Goal: Task Accomplishment & Management: Manage account settings

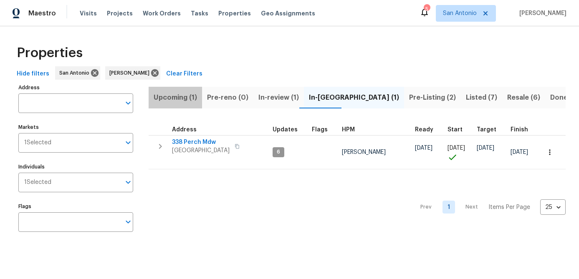
click at [167, 99] on span "Upcoming (1)" at bounding box center [175, 98] width 43 height 12
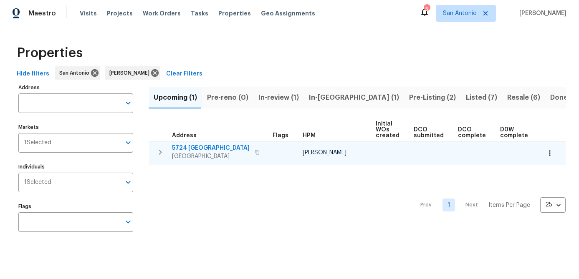
click at [193, 149] on span "5724 Columbia" at bounding box center [211, 148] width 78 height 8
click at [552, 152] on icon "button" at bounding box center [550, 153] width 8 height 8
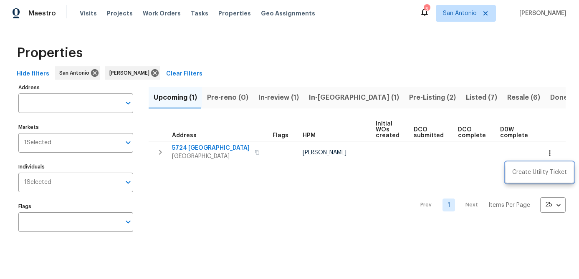
click at [327, 190] on div at bounding box center [289, 139] width 579 height 279
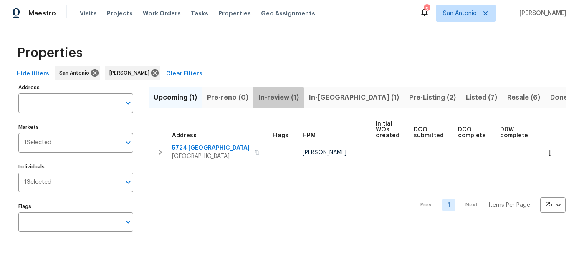
click at [271, 99] on span "In-review (1)" at bounding box center [279, 98] width 41 height 12
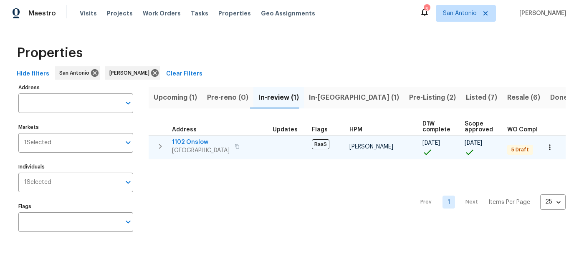
click at [551, 150] on icon "button" at bounding box center [550, 147] width 8 height 8
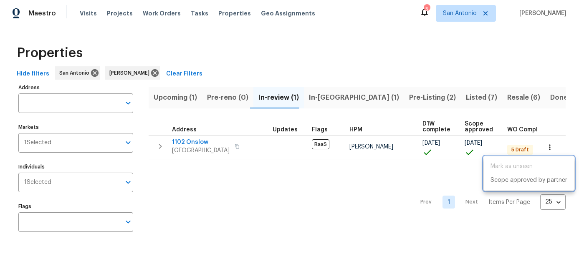
click at [270, 223] on div at bounding box center [289, 139] width 579 height 279
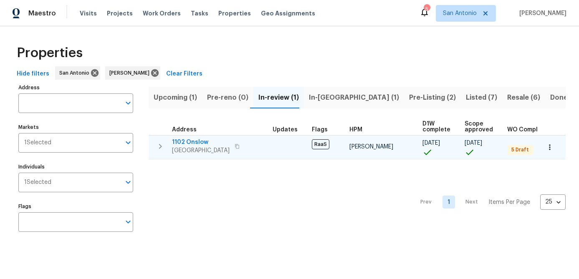
click at [195, 147] on span "San Antonio, TX 78202" at bounding box center [201, 151] width 58 height 8
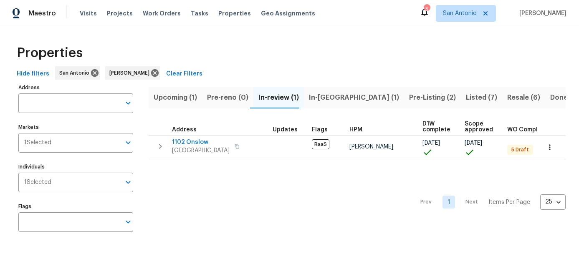
click at [317, 93] on span "In-[GEOGRAPHIC_DATA] (1)" at bounding box center [354, 98] width 90 height 12
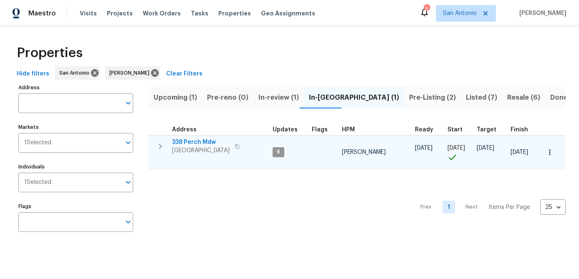
click at [548, 154] on icon "button" at bounding box center [550, 152] width 8 height 8
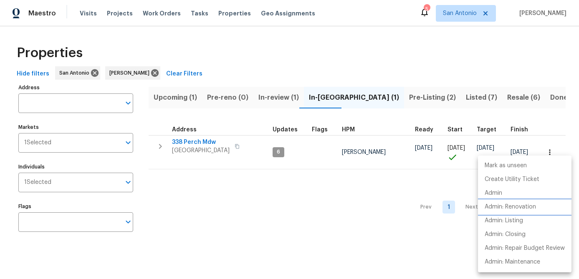
click at [504, 209] on p "Admin: Renovation" at bounding box center [510, 207] width 51 height 9
click at [223, 241] on div at bounding box center [289, 139] width 579 height 279
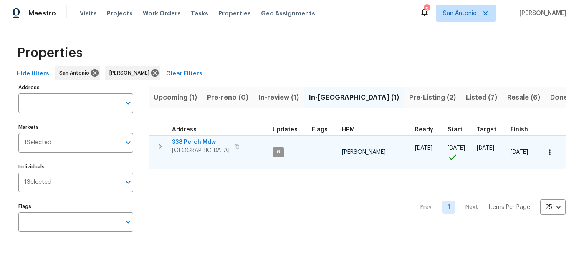
click at [185, 147] on span "[GEOGRAPHIC_DATA]" at bounding box center [201, 151] width 58 height 8
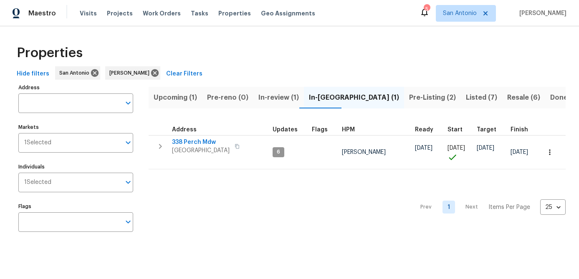
click at [409, 97] on span "Pre-Listing (2)" at bounding box center [432, 98] width 47 height 12
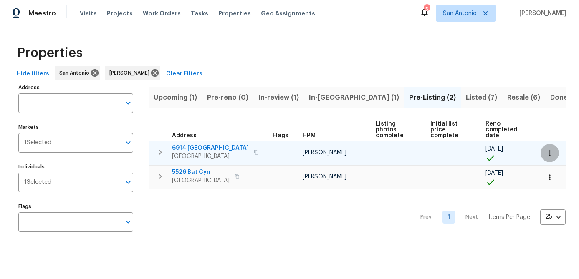
click at [550, 154] on icon "button" at bounding box center [550, 153] width 8 height 8
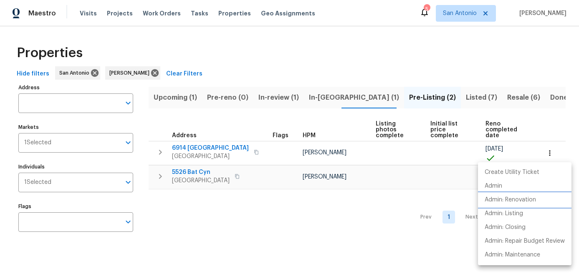
click at [507, 203] on p "Admin: Renovation" at bounding box center [510, 200] width 51 height 9
click at [197, 232] on div at bounding box center [289, 139] width 579 height 279
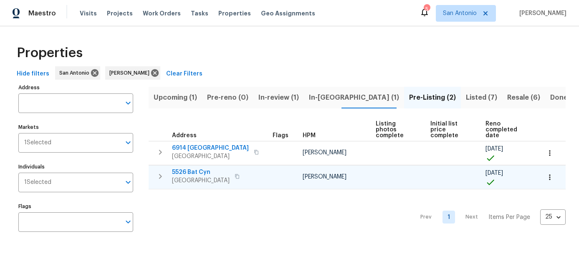
click at [547, 178] on icon "button" at bounding box center [550, 177] width 8 height 8
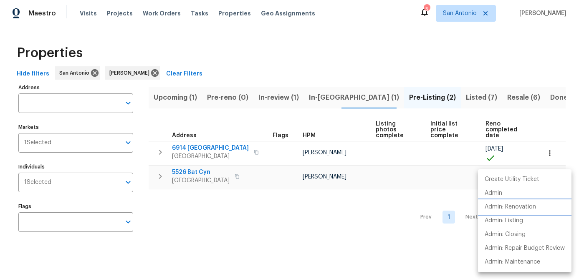
click at [518, 208] on p "Admin: Renovation" at bounding box center [510, 207] width 51 height 9
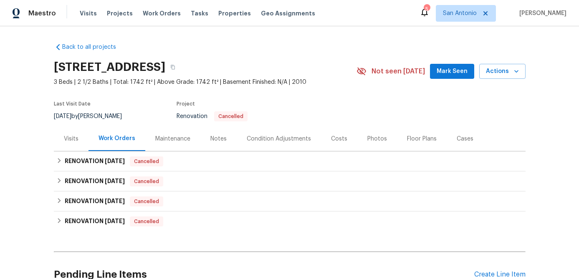
click at [448, 72] on span "Mark Seen" at bounding box center [452, 71] width 31 height 10
click at [215, 141] on div "Notes" at bounding box center [219, 139] width 16 height 8
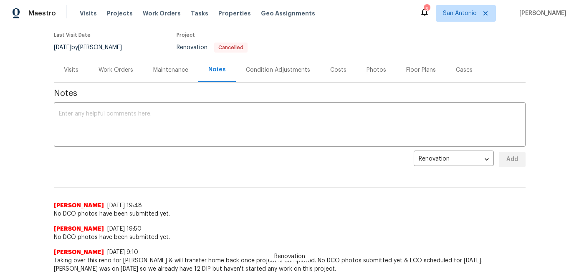
scroll to position [70, 0]
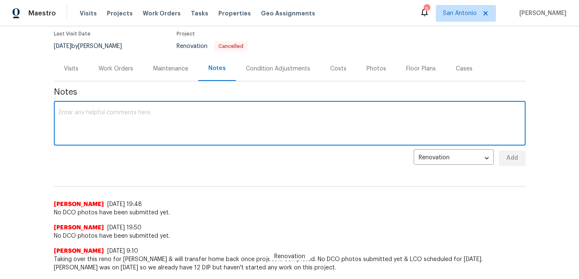
click at [173, 122] on textarea at bounding box center [290, 124] width 462 height 29
type textarea "No DCO photos submitted yet."
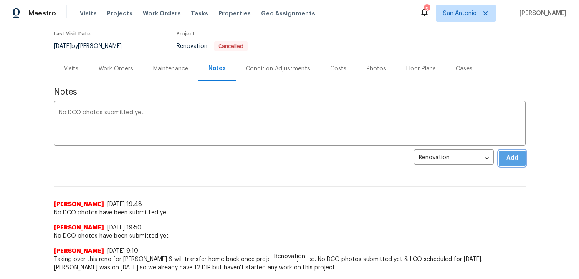
click at [512, 155] on span "Add" at bounding box center [512, 158] width 13 height 10
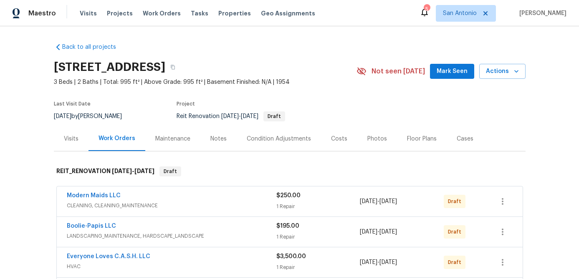
click at [455, 72] on span "Mark Seen" at bounding box center [452, 71] width 31 height 10
click at [216, 141] on div "Notes" at bounding box center [219, 139] width 16 height 8
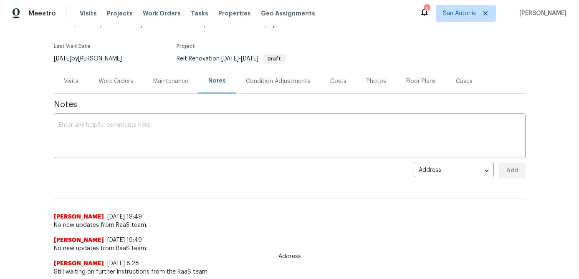
scroll to position [59, 0]
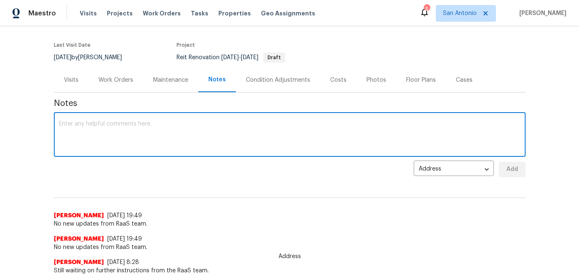
click at [166, 133] on textarea at bounding box center [290, 135] width 462 height 29
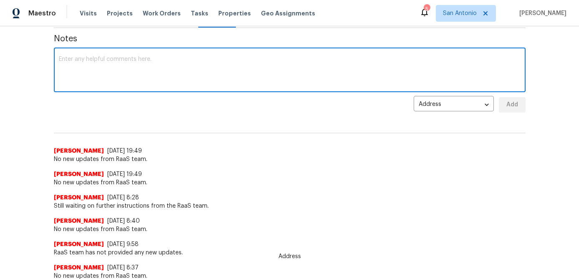
scroll to position [142, 0]
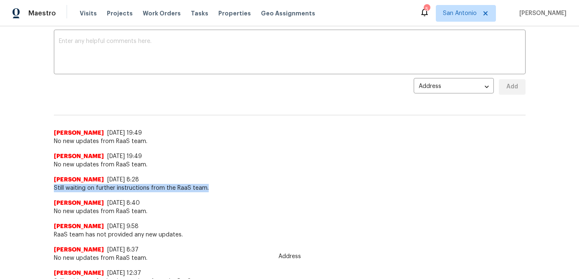
drag, startPoint x: 208, startPoint y: 188, endPoint x: 50, endPoint y: 190, distance: 157.5
click at [50, 190] on div "Back to all projects 1102 Onslow, San Antonio, TX 78202 3 Beds | 2 Baths | Tota…" at bounding box center [289, 152] width 579 height 253
copy span "Still waiting on further instructions from the RaaS team."
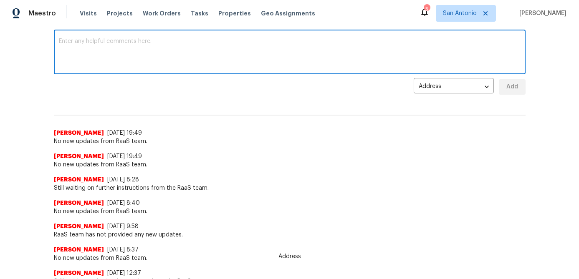
click at [78, 53] on textarea at bounding box center [290, 52] width 462 height 29
paste textarea "Still waiting on further instructions from the RaaS team."
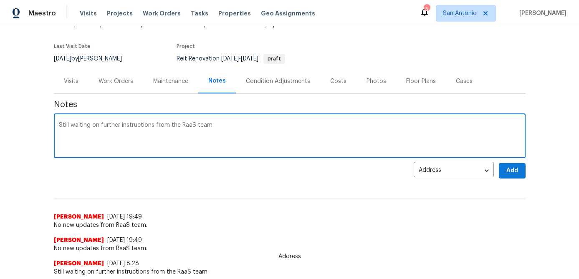
scroll to position [0, 0]
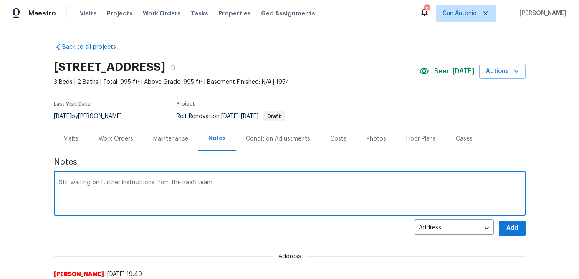
type textarea "Still waiting on further instructions from the RaaS team."
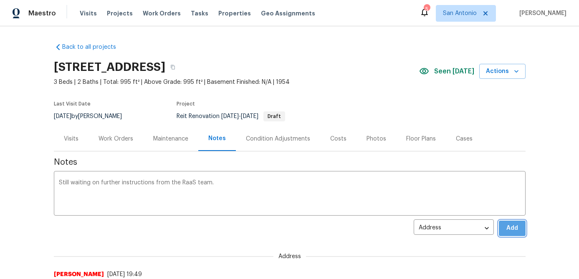
click at [505, 225] on button "Add" at bounding box center [512, 228] width 27 height 15
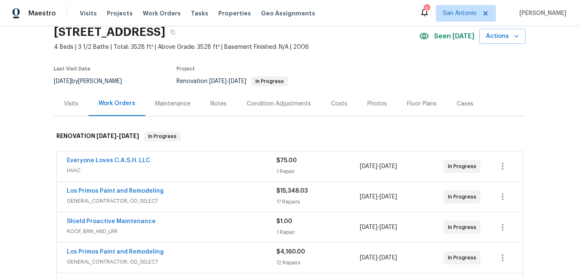
scroll to position [49, 0]
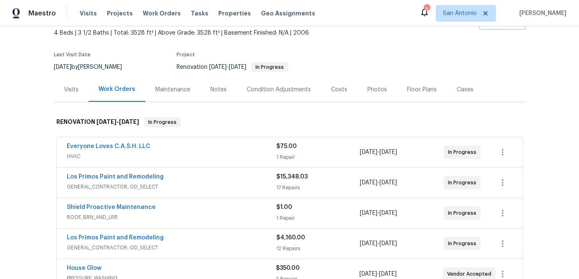
click at [114, 211] on span "Shield Proactive Maintenance" at bounding box center [111, 207] width 89 height 8
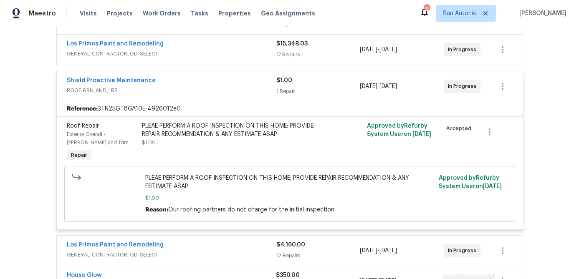
scroll to position [181, 0]
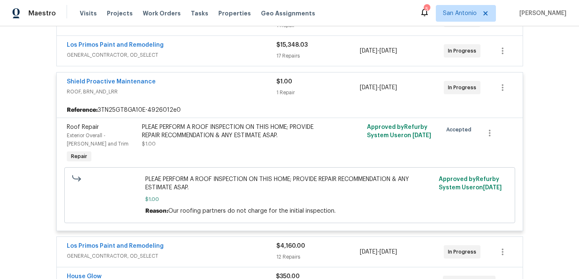
click at [118, 78] on span "Shield Proactive Maintenance" at bounding box center [111, 82] width 89 height 8
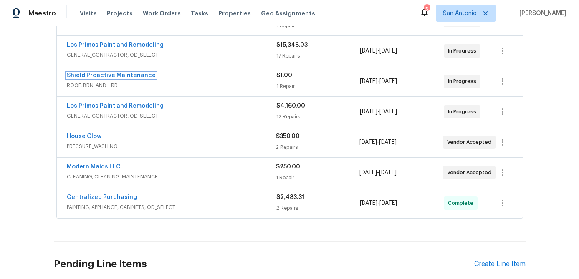
click at [118, 78] on link "Shield Proactive Maintenance" at bounding box center [111, 76] width 89 height 6
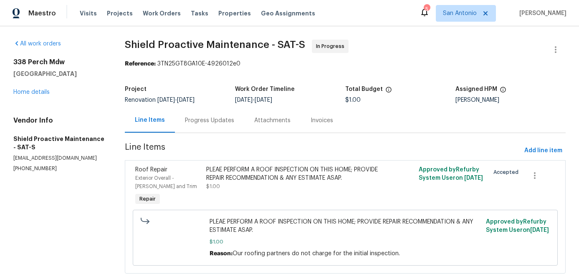
click at [208, 117] on div "Progress Updates" at bounding box center [209, 121] width 49 height 8
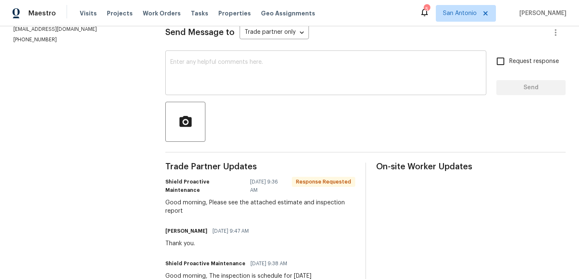
scroll to position [127, 0]
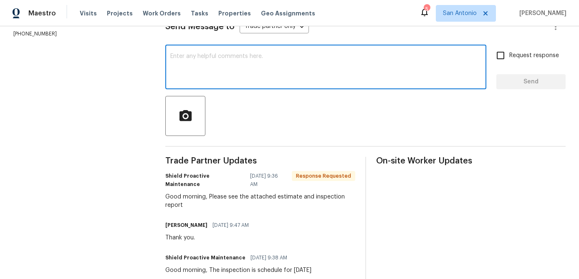
click at [231, 79] on textarea at bounding box center [325, 67] width 311 height 29
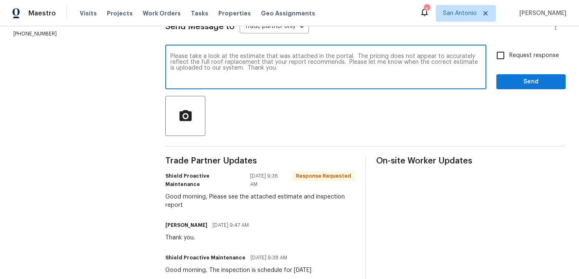
type textarea "Please take a look at the estimate that was attached in the portal. The pricing…"
click at [504, 59] on input "Request response" at bounding box center [501, 56] width 18 height 18
checkbox input "true"
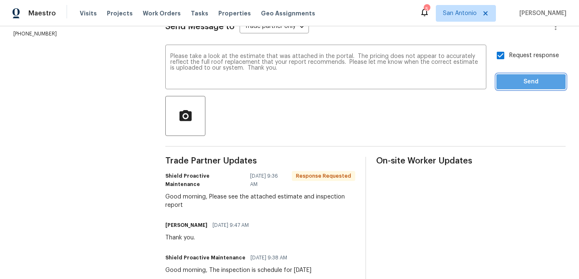
click at [521, 84] on span "Send" at bounding box center [531, 82] width 56 height 10
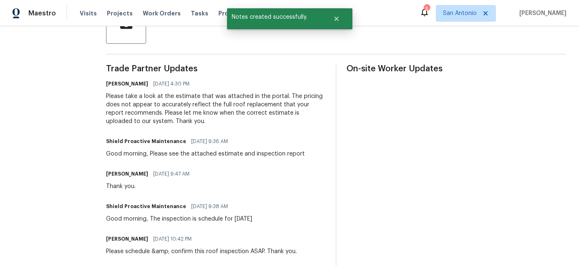
scroll to position [0, 0]
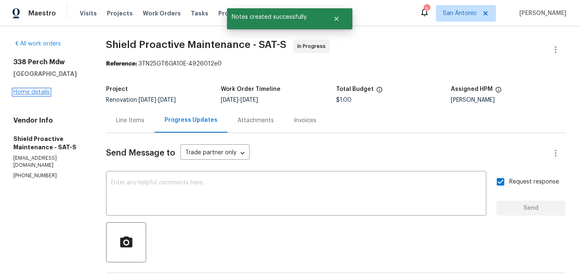
click at [41, 92] on link "Home details" at bounding box center [31, 92] width 36 height 6
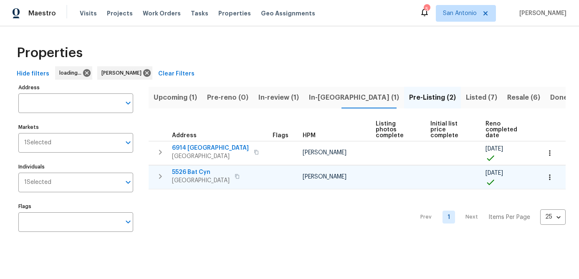
click at [197, 175] on span "5526 Bat Cyn" at bounding box center [201, 172] width 58 height 8
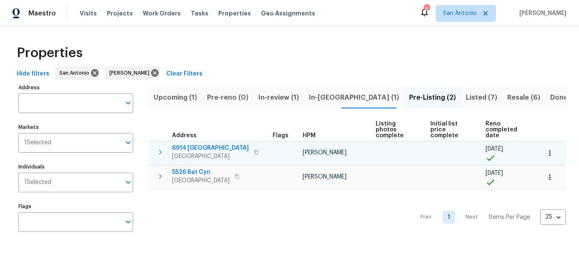
click at [198, 149] on span "6914 [GEOGRAPHIC_DATA]" at bounding box center [210, 148] width 77 height 8
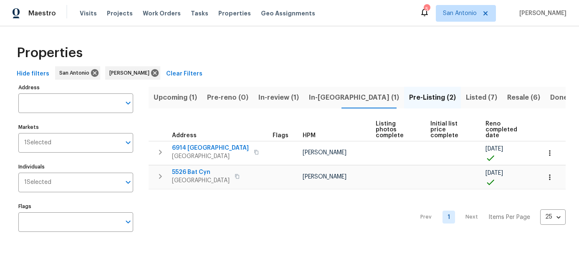
click at [302, 228] on div "Prev 1 Next Items Per Page 25 25 ​" at bounding box center [357, 215] width 417 height 51
click at [466, 98] on span "Listed (7)" at bounding box center [481, 98] width 31 height 12
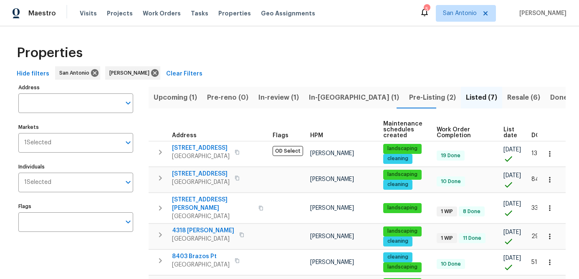
click at [506, 131] on span "List date" at bounding box center [511, 133] width 14 height 12
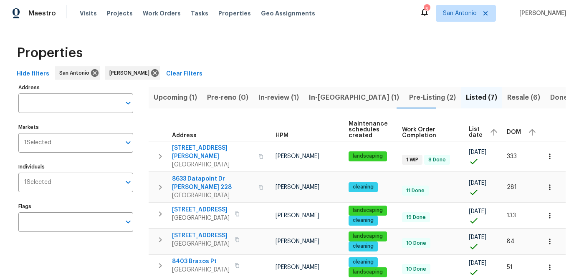
click at [409, 98] on span "Pre-Listing (2)" at bounding box center [432, 98] width 47 height 12
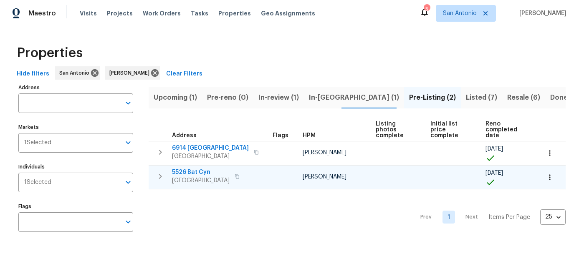
click at [192, 179] on span "[GEOGRAPHIC_DATA]" at bounding box center [201, 181] width 58 height 8
click at [320, 95] on span "In-[GEOGRAPHIC_DATA] (1)" at bounding box center [354, 98] width 90 height 12
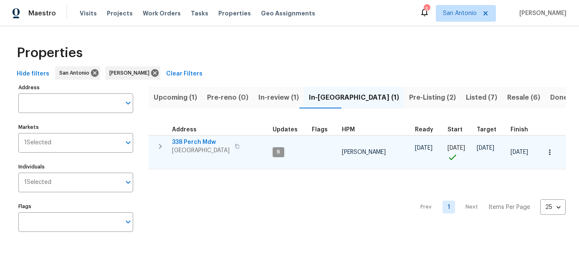
click at [193, 150] on span "[GEOGRAPHIC_DATA]" at bounding box center [201, 151] width 58 height 8
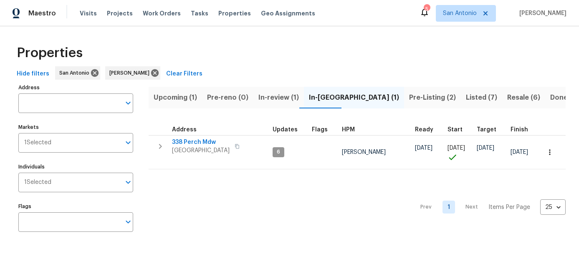
click at [507, 96] on span "Resale (6)" at bounding box center [523, 98] width 33 height 12
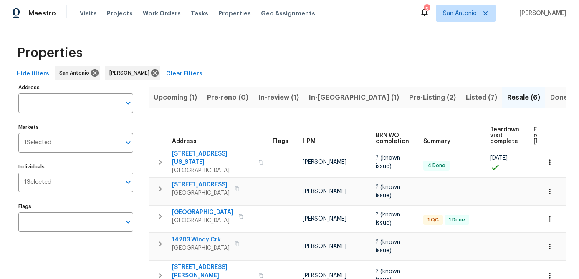
scroll to position [0, 71]
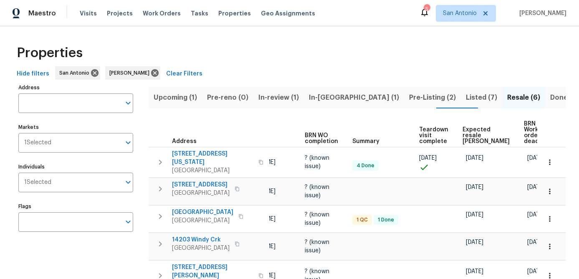
click at [468, 137] on span "Expected resale [PERSON_NAME]" at bounding box center [486, 136] width 47 height 18
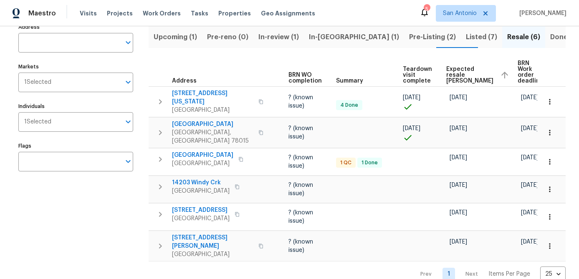
scroll to position [65, 0]
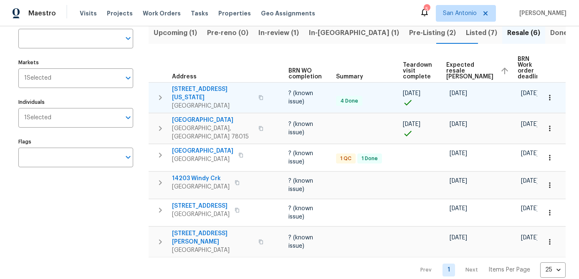
click at [549, 99] on icon "button" at bounding box center [550, 98] width 8 height 8
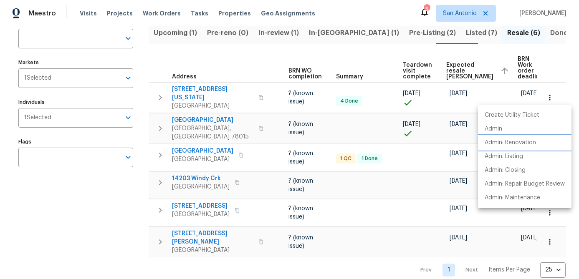
click at [516, 143] on p "Admin: Renovation" at bounding box center [510, 143] width 51 height 9
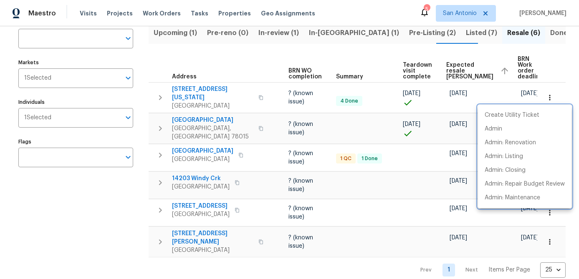
click at [53, 188] on div at bounding box center [289, 139] width 579 height 279
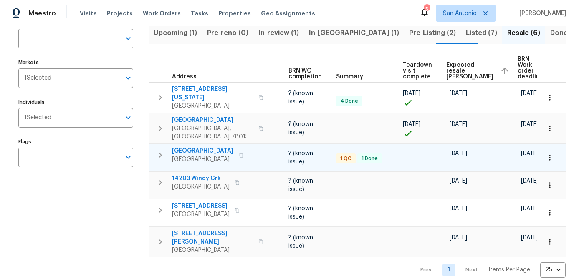
click at [198, 147] on span "[GEOGRAPHIC_DATA]" at bounding box center [202, 151] width 61 height 8
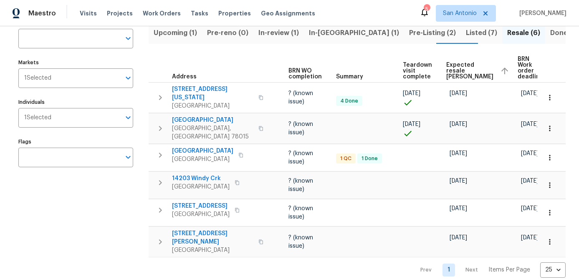
scroll to position [0, 0]
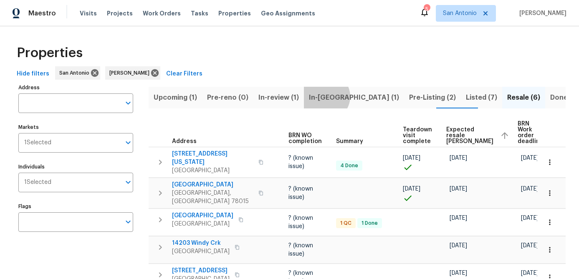
click at [321, 96] on span "In-[GEOGRAPHIC_DATA] (1)" at bounding box center [354, 98] width 90 height 12
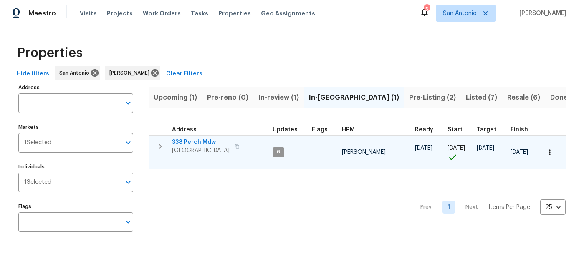
click at [549, 154] on icon "button" at bounding box center [550, 152] width 8 height 8
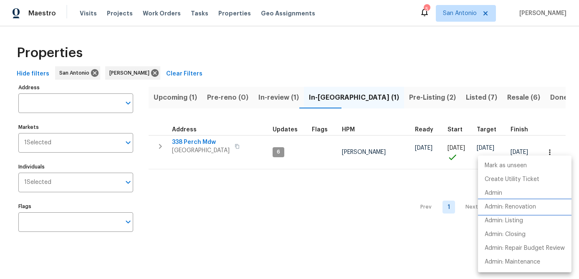
click at [511, 204] on p "Admin: Renovation" at bounding box center [510, 207] width 51 height 9
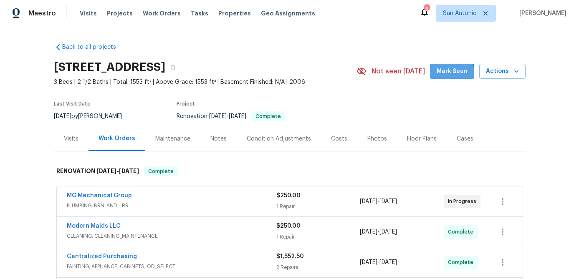
click at [449, 73] on span "Mark Seen" at bounding box center [452, 71] width 31 height 10
click at [458, 64] on button "Mark Seen" at bounding box center [452, 71] width 44 height 15
click at [373, 138] on div "Photos" at bounding box center [378, 139] width 20 height 8
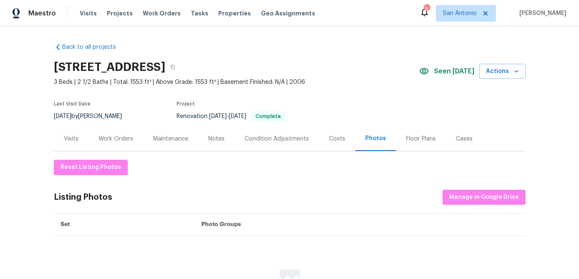
scroll to position [95, 0]
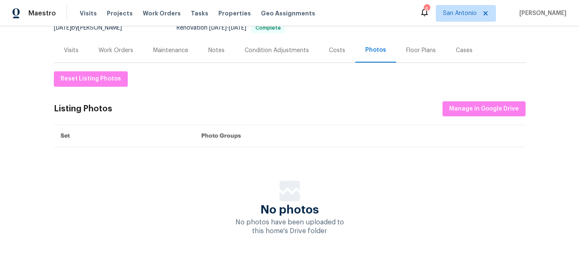
scroll to position [86, 0]
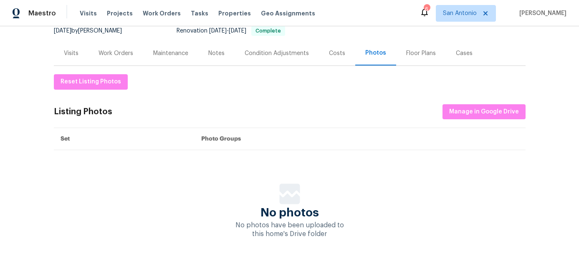
click at [416, 57] on div "Floor Plans" at bounding box center [421, 53] width 50 height 25
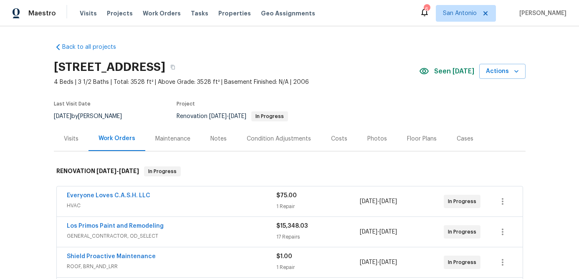
click at [375, 136] on div "Photos" at bounding box center [378, 139] width 20 height 8
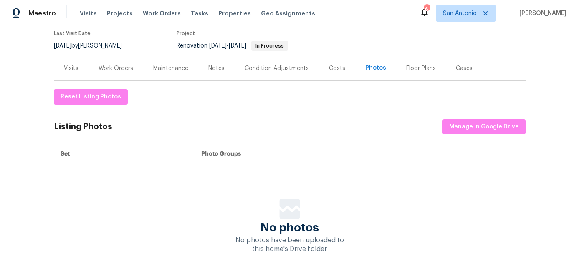
scroll to position [95, 0]
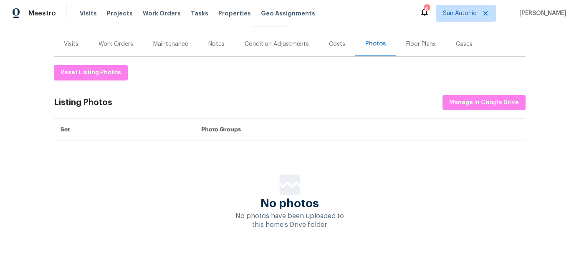
click at [422, 40] on div "Floor Plans" at bounding box center [421, 44] width 30 height 8
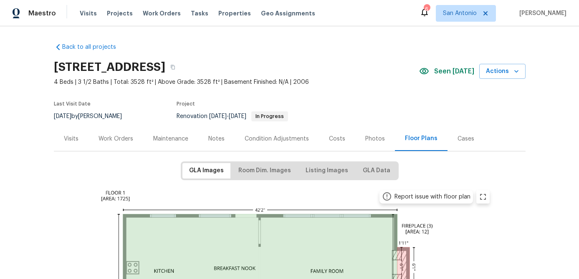
click at [219, 142] on div "Notes" at bounding box center [216, 139] width 16 height 8
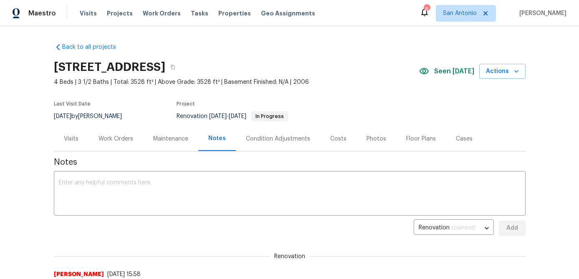
click at [116, 142] on div "Work Orders" at bounding box center [116, 139] width 35 height 8
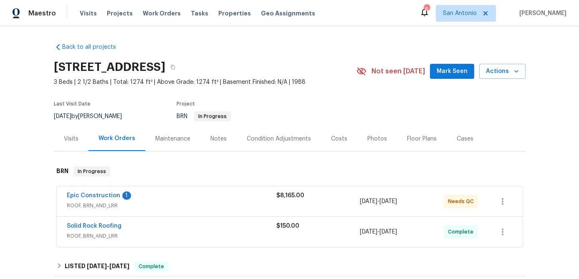
click at [82, 193] on span "Epic Construction" at bounding box center [93, 196] width 53 height 8
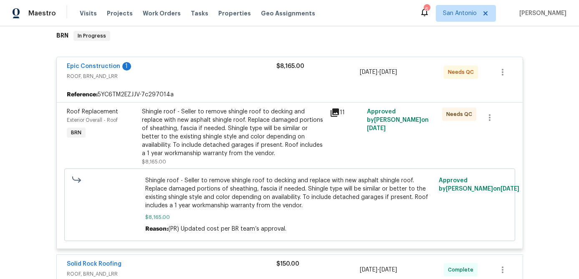
scroll to position [83, 0]
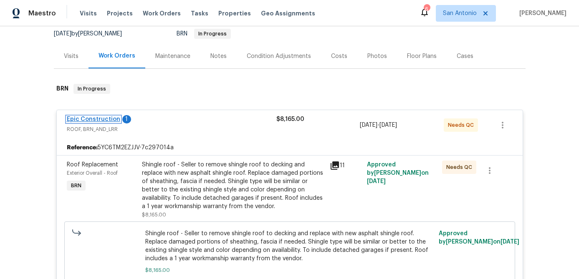
click at [82, 118] on link "Epic Construction" at bounding box center [93, 120] width 53 height 6
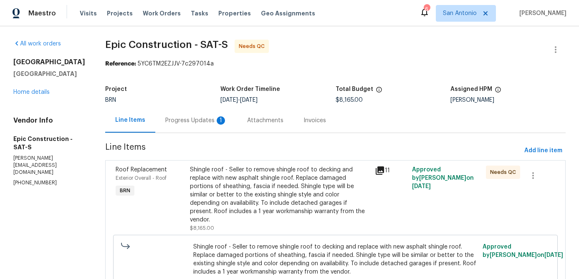
click at [165, 118] on div "Progress Updates 1" at bounding box center [196, 121] width 62 height 8
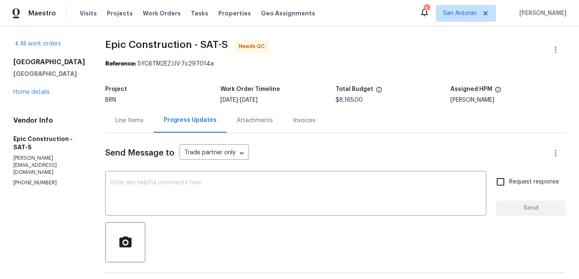
click at [115, 122] on div "Line Items" at bounding box center [129, 121] width 28 height 8
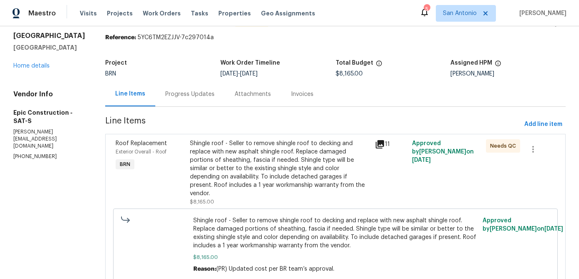
scroll to position [52, 0]
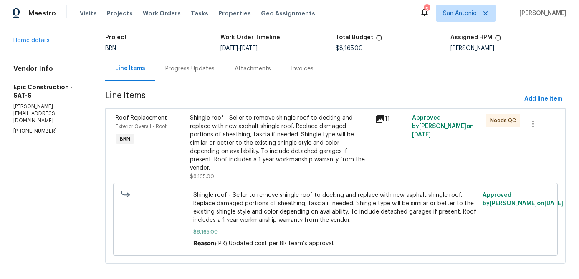
click at [244, 113] on div "Shingle roof - Seller to remove shingle roof to decking and replace with new as…" at bounding box center [280, 148] width 185 height 72
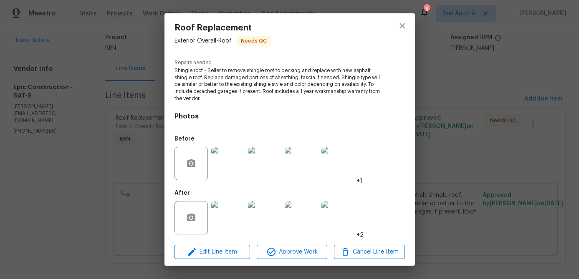
scroll to position [91, 0]
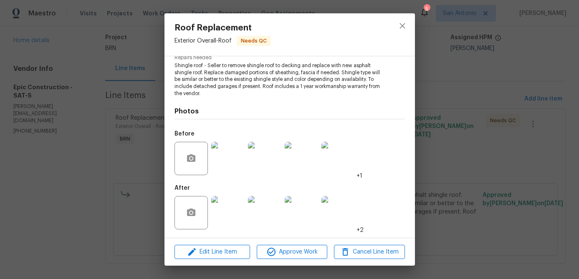
click at [224, 163] on img at bounding box center [227, 158] width 33 height 33
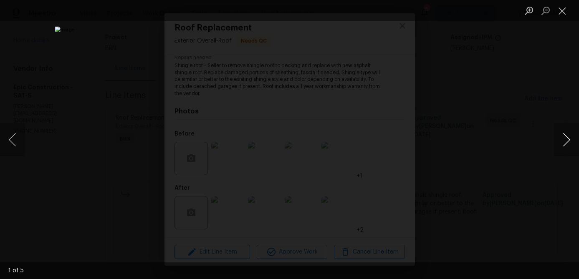
click at [567, 142] on button "Next image" at bounding box center [566, 139] width 25 height 33
click at [567, 140] on button "Next image" at bounding box center [566, 139] width 25 height 33
click at [567, 139] on button "Next image" at bounding box center [566, 139] width 25 height 33
click at [566, 137] on button "Next image" at bounding box center [566, 139] width 25 height 33
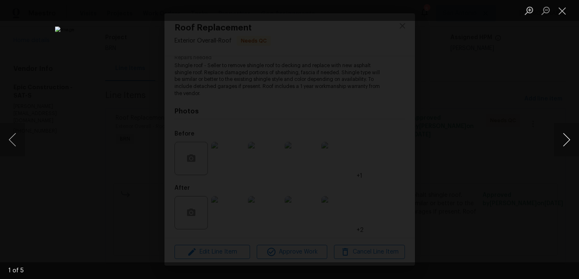
click at [566, 137] on button "Next image" at bounding box center [566, 139] width 25 height 33
click at [563, 137] on button "Next image" at bounding box center [566, 139] width 25 height 33
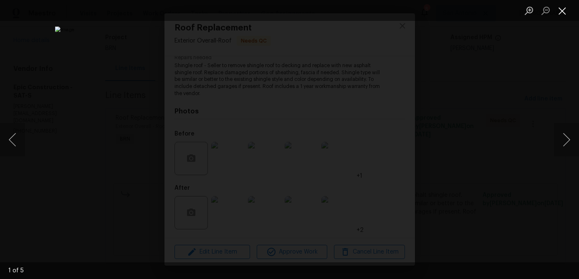
click at [561, 8] on button "Close lightbox" at bounding box center [562, 10] width 17 height 15
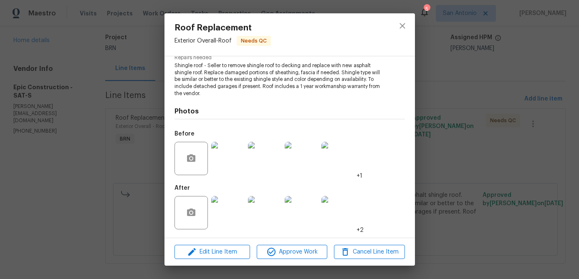
click at [233, 216] on img at bounding box center [227, 212] width 33 height 33
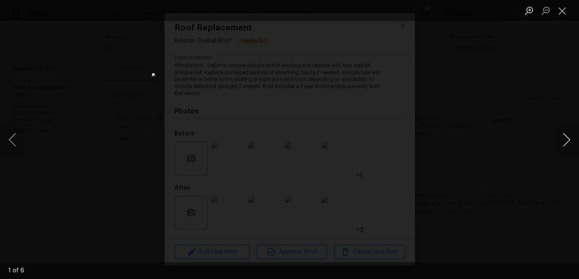
click at [566, 144] on button "Next image" at bounding box center [566, 139] width 25 height 33
click at [566, 143] on button "Next image" at bounding box center [566, 139] width 25 height 33
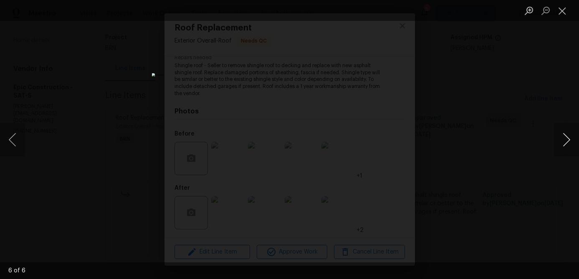
click at [566, 143] on button "Next image" at bounding box center [566, 139] width 25 height 33
click at [566, 141] on button "Next image" at bounding box center [566, 139] width 25 height 33
click at [558, 3] on li "Lightbox" at bounding box center [562, 10] width 17 height 21
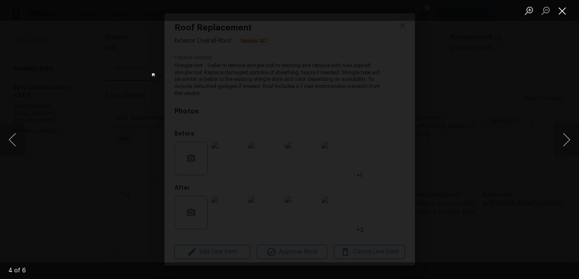
click at [560, 8] on button "Close lightbox" at bounding box center [562, 10] width 17 height 15
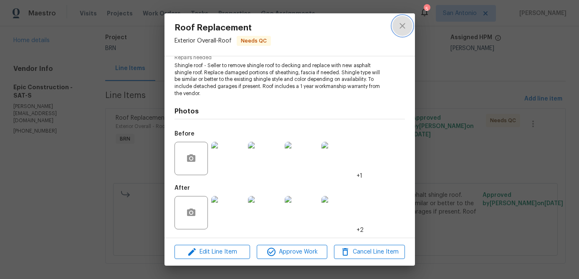
click at [399, 30] on icon "close" at bounding box center [403, 26] width 10 height 10
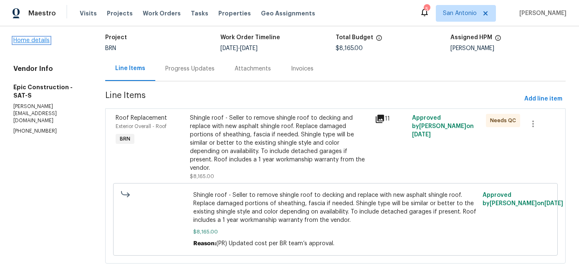
click at [32, 43] on link "Home details" at bounding box center [31, 41] width 36 height 6
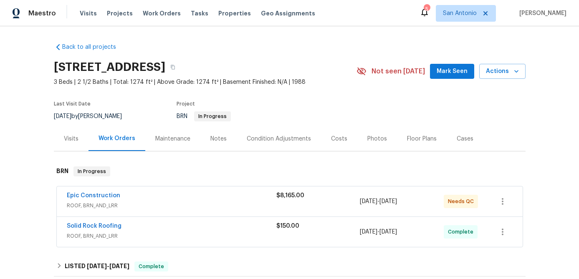
click at [449, 72] on span "Mark Seen" at bounding box center [452, 71] width 31 height 10
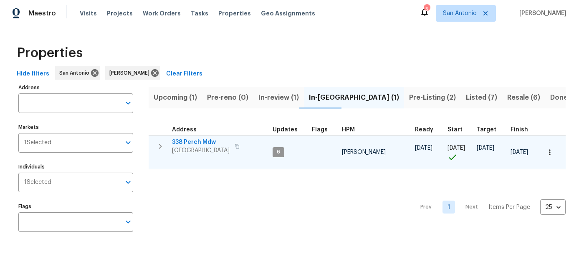
click at [200, 143] on span "338 Perch Mdw" at bounding box center [201, 142] width 58 height 8
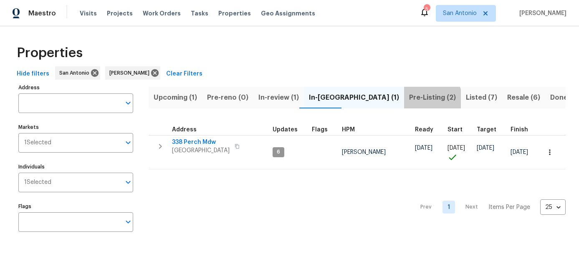
click at [409, 99] on span "Pre-Listing (2)" at bounding box center [432, 98] width 47 height 12
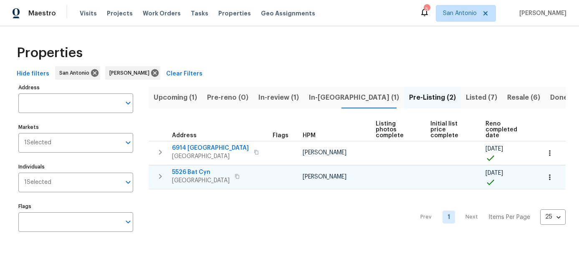
click at [194, 179] on span "San Antonio, TX 78252" at bounding box center [201, 181] width 58 height 8
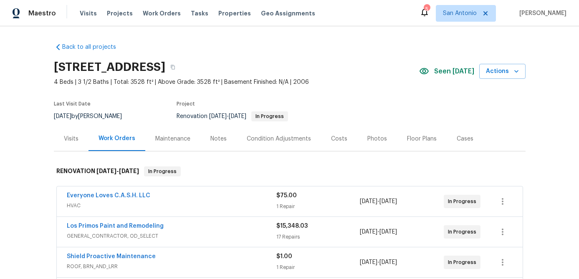
click at [368, 139] on div "Photos" at bounding box center [378, 139] width 20 height 8
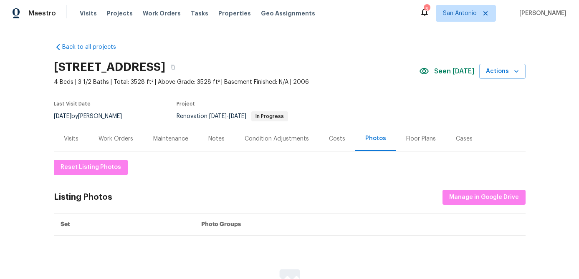
click at [338, 141] on div "Costs" at bounding box center [337, 139] width 16 height 8
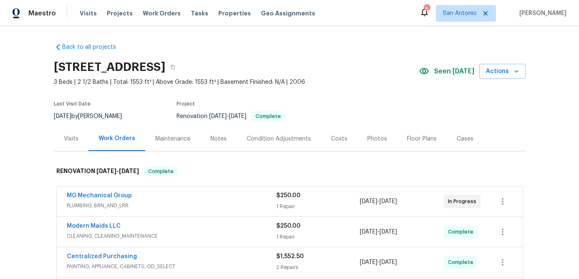
click at [371, 138] on div "Photos" at bounding box center [378, 139] width 20 height 8
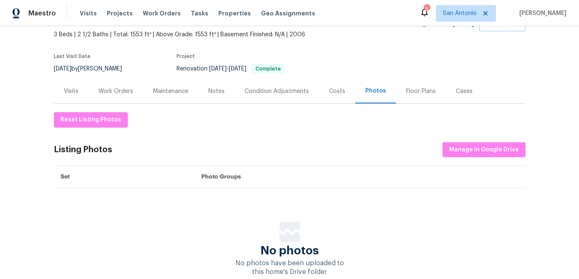
scroll to position [95, 0]
